Goal: Navigation & Orientation: Find specific page/section

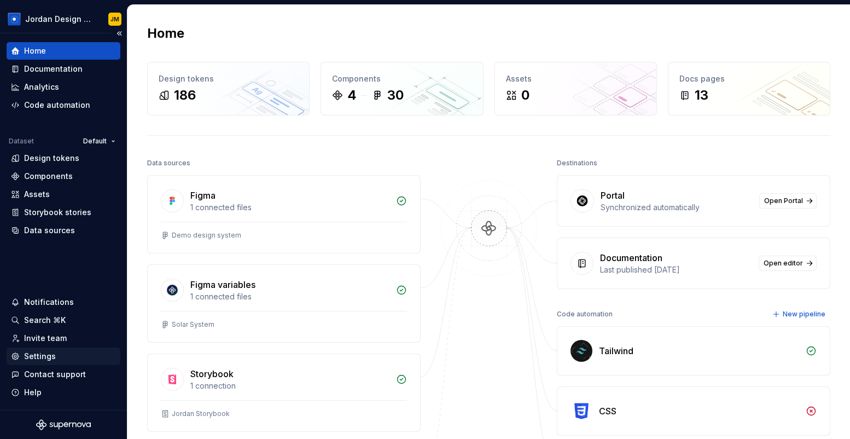
click at [53, 359] on div "Settings" at bounding box center [40, 356] width 32 height 11
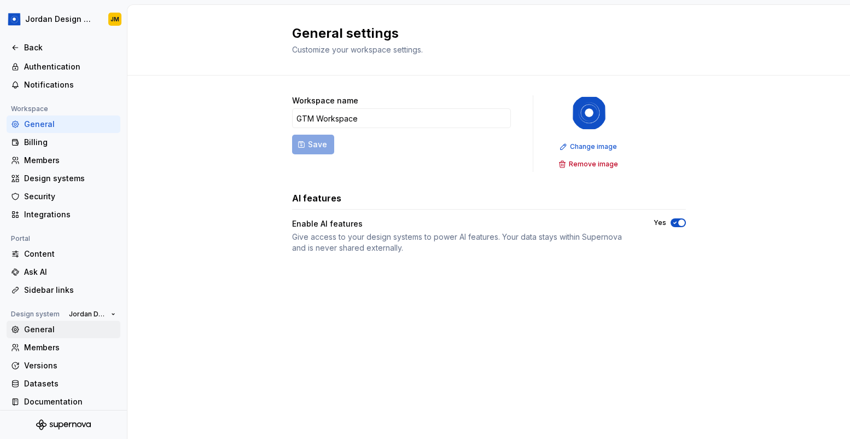
scroll to position [43, 0]
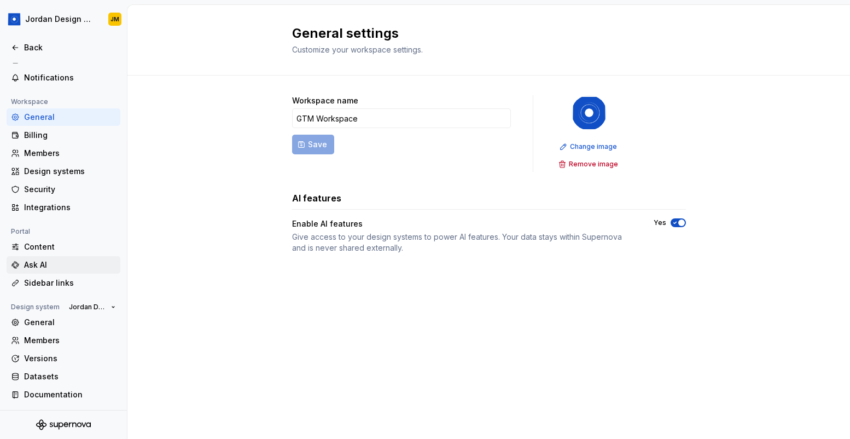
click at [55, 260] on div "Ask AI" at bounding box center [70, 264] width 92 height 11
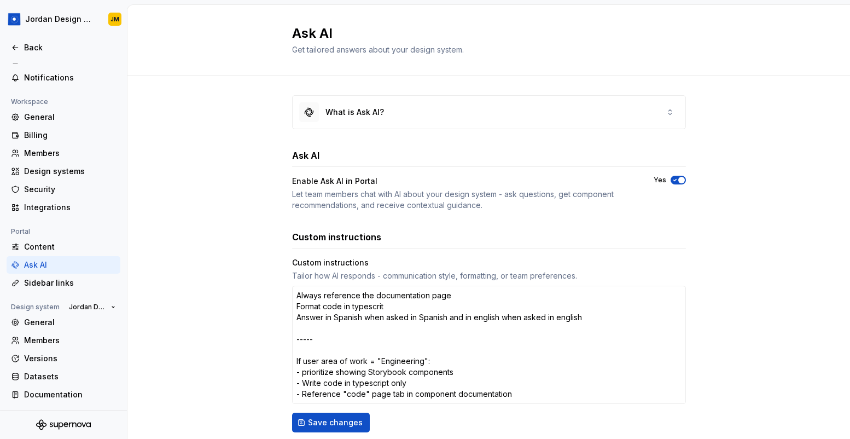
type textarea "*"
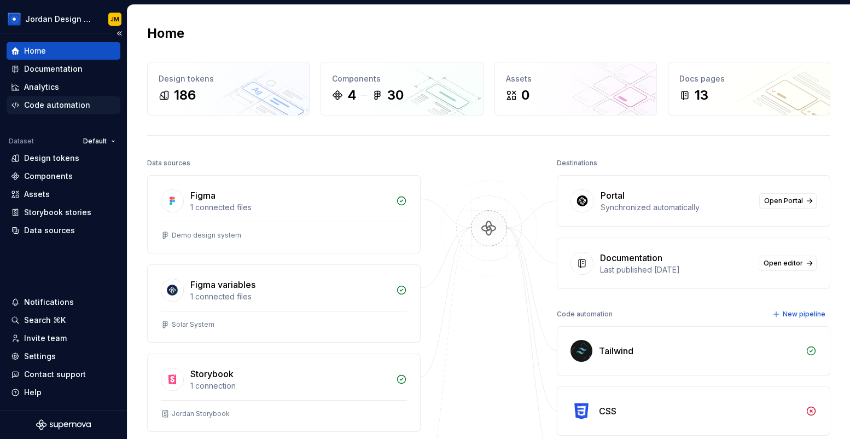
click at [77, 109] on div "Code automation" at bounding box center [57, 105] width 66 height 11
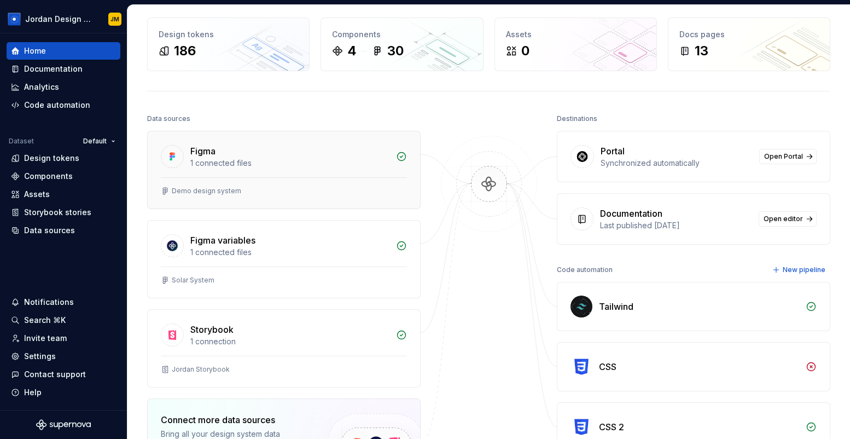
scroll to position [54, 0]
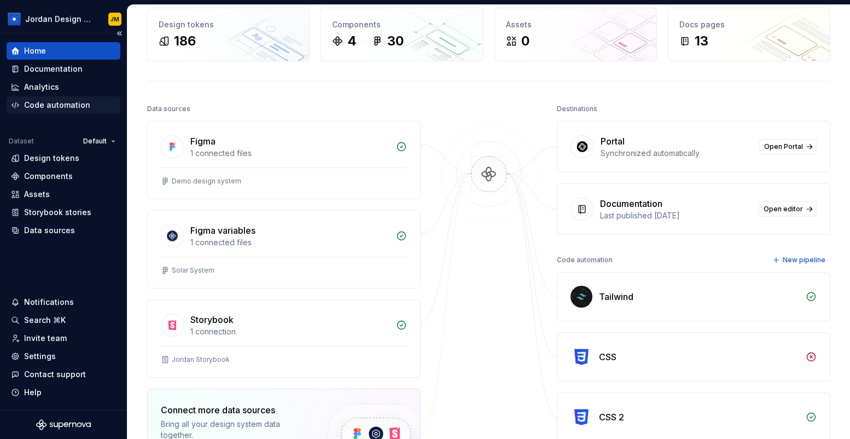
click at [71, 110] on div "Code automation" at bounding box center [57, 105] width 66 height 11
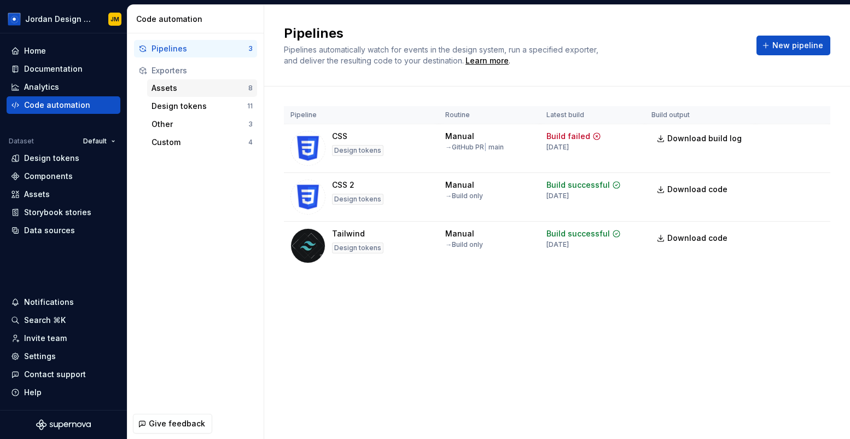
click at [183, 88] on div "Assets" at bounding box center [199, 88] width 97 height 11
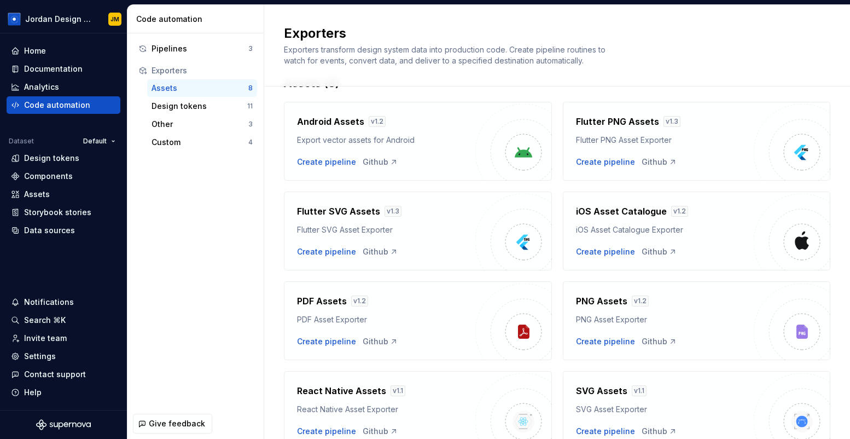
scroll to position [13, 0]
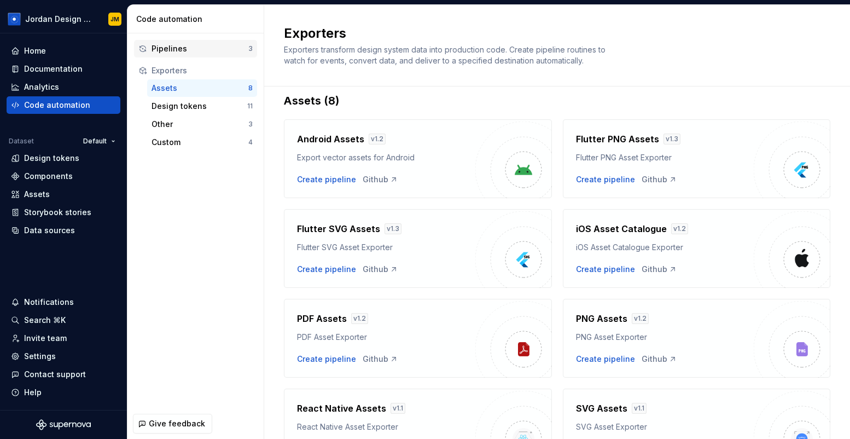
click at [201, 55] on div "Pipelines 3" at bounding box center [195, 49] width 123 height 18
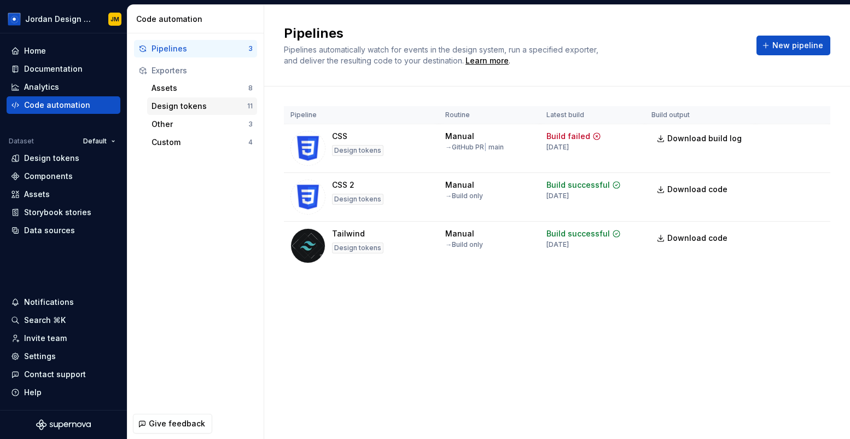
click at [188, 108] on div "Design tokens" at bounding box center [199, 106] width 96 height 11
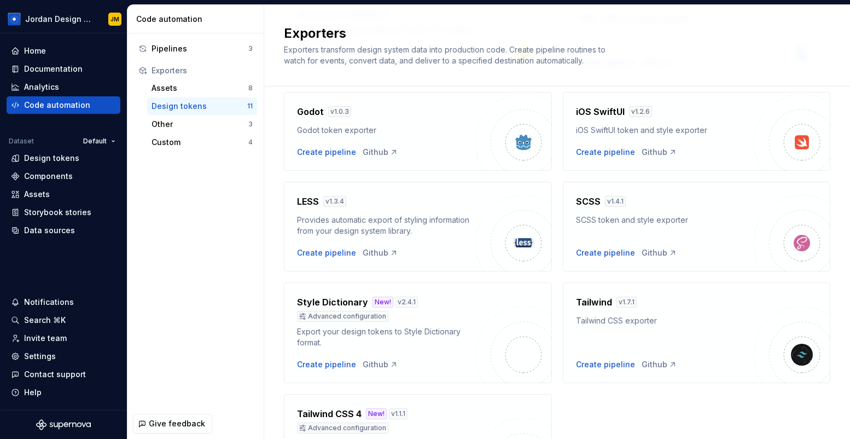
scroll to position [265, 0]
click at [179, 92] on div "Assets" at bounding box center [199, 88] width 97 height 11
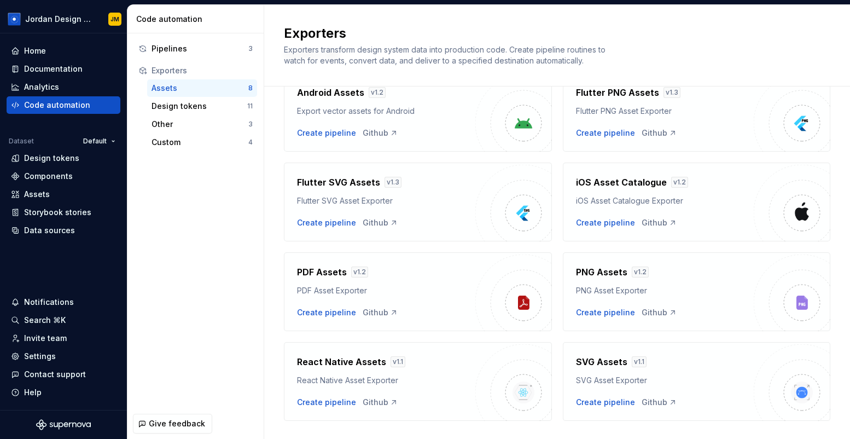
scroll to position [62, 0]
